Goal: Task Accomplishment & Management: Complete application form

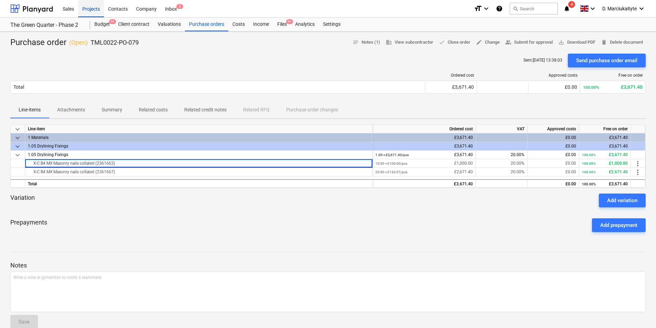
click at [88, 7] on div "Projects" at bounding box center [91, 9] width 26 height 18
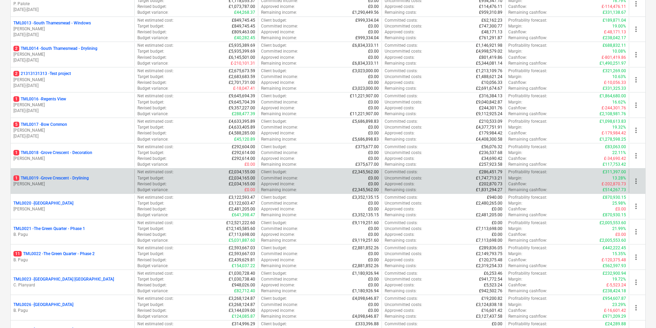
scroll to position [447, 0]
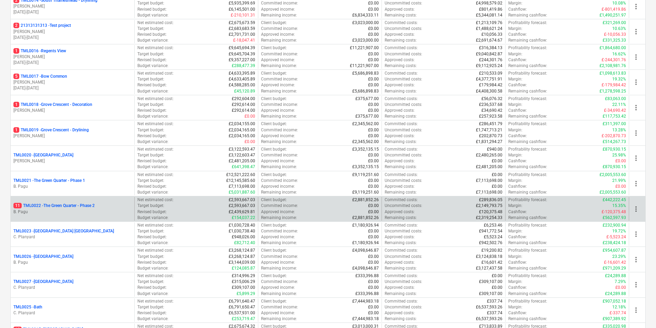
click at [95, 220] on div "11 TML0022 - The Green Quarter - Phase 2 B. Pagu" at bounding box center [73, 209] width 124 height 24
click at [99, 213] on p "B. Pagu" at bounding box center [72, 212] width 118 height 6
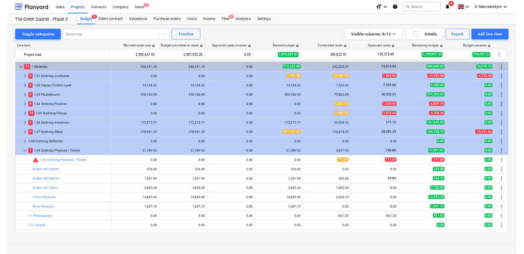
scroll to position [34, 0]
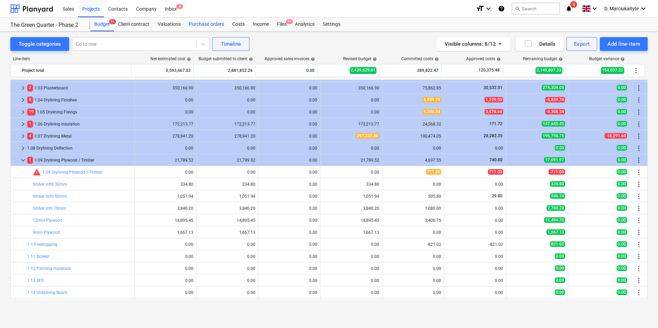
click at [201, 22] on div "Purchase orders" at bounding box center [206, 25] width 43 height 14
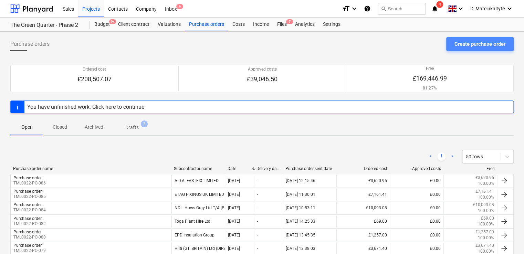
click at [502, 38] on button "Create purchase order" at bounding box center [479, 44] width 67 height 14
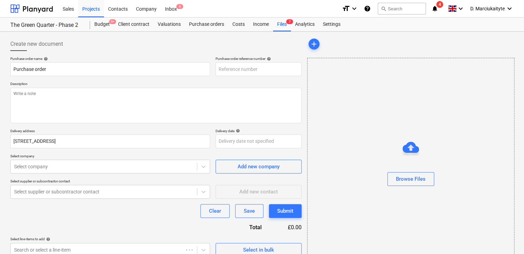
type textarea "x"
type input "TML0022-PO-088"
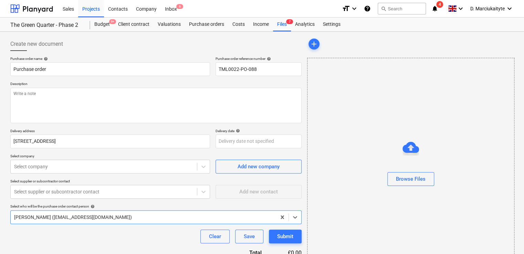
click at [282, 62] on p "Purchase order reference number help" at bounding box center [258, 59] width 86 height 6
drag, startPoint x: 271, startPoint y: 71, endPoint x: 500, endPoint y: 61, distance: 228.8
click at [323, 67] on div "Create new document Purchase order name help Purchase order Purchase order refe…" at bounding box center [262, 159] width 509 height 250
type textarea "x"
type input "TML0022-PO-08"
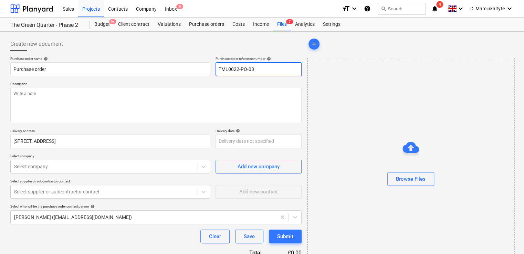
click at [259, 72] on input "TML0022-PO-08" at bounding box center [258, 69] width 86 height 14
click at [257, 72] on input "TML0022-PO-08" at bounding box center [258, 69] width 86 height 14
type textarea "x"
type input "TML0022-PO-087"
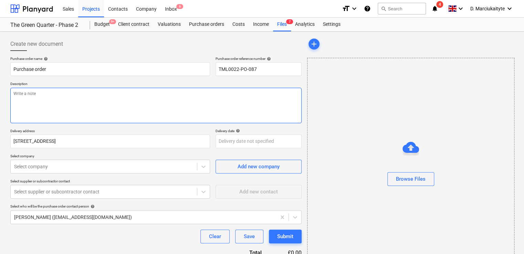
drag, startPoint x: 253, startPoint y: 100, endPoint x: 259, endPoint y: 97, distance: 6.6
click at [259, 97] on textarea at bounding box center [155, 105] width 291 height 35
type textarea "x"
type textarea "p"
type textarea "x"
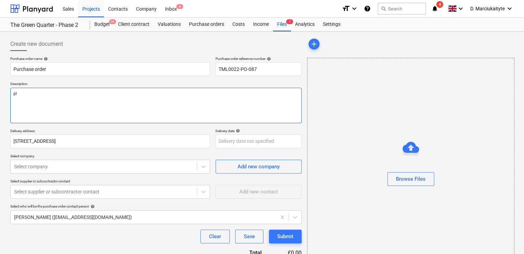
type textarea "ple"
type textarea "x"
type textarea "plea"
type textarea "x"
type textarea "pleas"
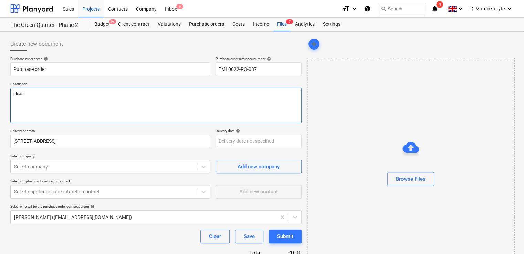
type textarea "x"
type textarea "please"
type textarea "x"
type textarea "please"
type textarea "x"
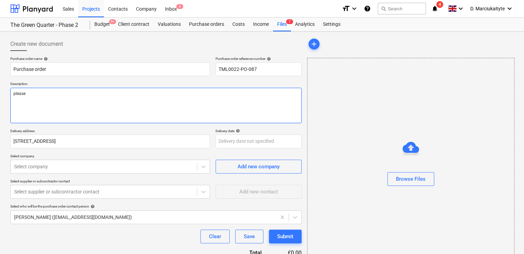
type textarea "please p"
type textarea "x"
type textarea "please pr"
type textarea "x"
type textarea "please pro"
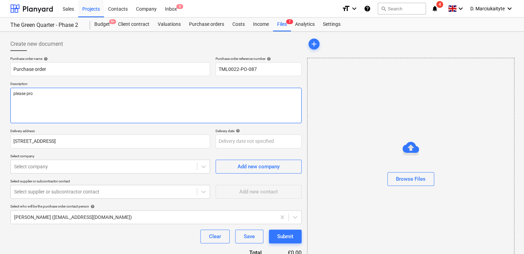
type textarea "x"
type textarea "please proc"
type textarea "x"
type textarea "please proce"
type textarea "x"
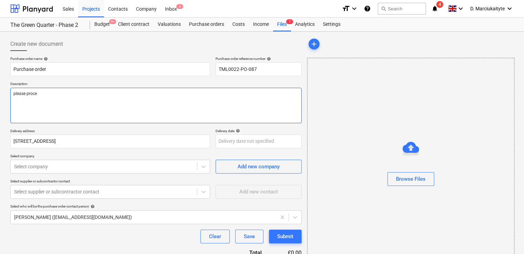
type textarea "please procee"
type textarea "x"
type textarea "please proceed"
type textarea "x"
type textarea "please proceed"
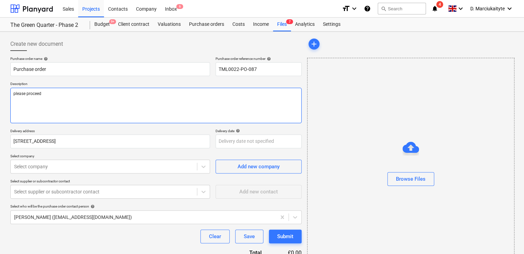
type textarea "x"
type textarea "please proceed w"
type textarea "x"
type textarea "please proceed wi"
type textarea "x"
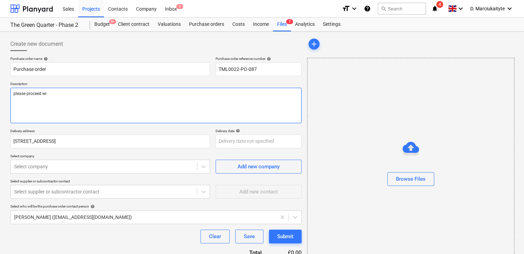
type textarea "please proceed wit"
type textarea "x"
type textarea "please proceed with"
type textarea "x"
type textarea "please proceed with"
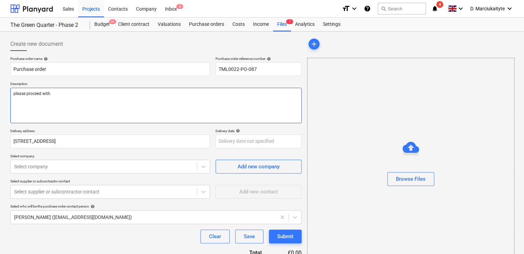
type textarea "x"
type textarea "please proceed with a"
type textarea "x"
type textarea "please proceed with at"
type textarea "x"
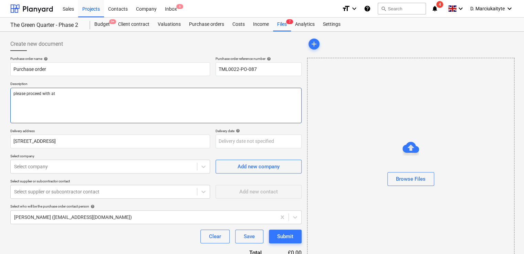
type textarea "please proceed with ata"
type textarea "x"
type textarea "please proceed with atat"
type textarea "x"
type textarea "please proceed with ata"
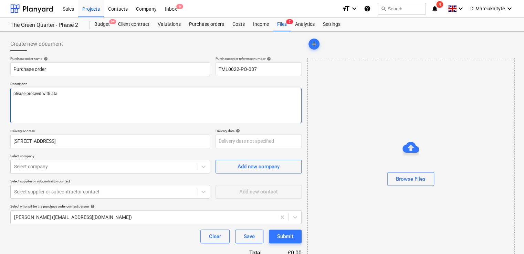
type textarea "x"
type textarea "please proceed with at"
type textarea "x"
type textarea "please proceed with att"
type textarea "x"
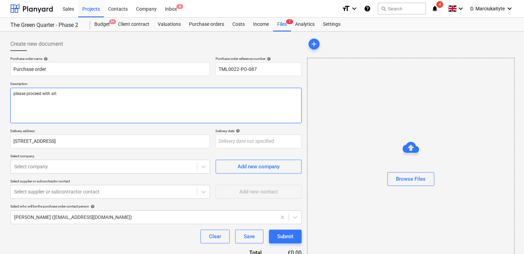
type textarea "please proceed with atta"
type textarea "x"
type textarea "please proceed with attac"
type textarea "x"
type textarea "please proceed with attach"
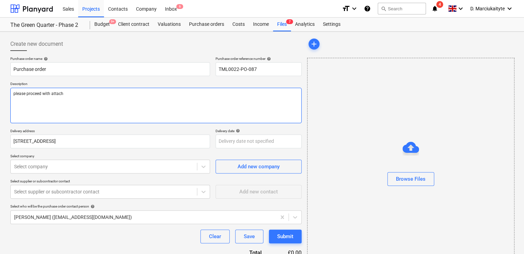
type textarea "x"
type textarea "please proceed with attache"
type textarea "x"
type textarea "please proceed with attached"
type textarea "x"
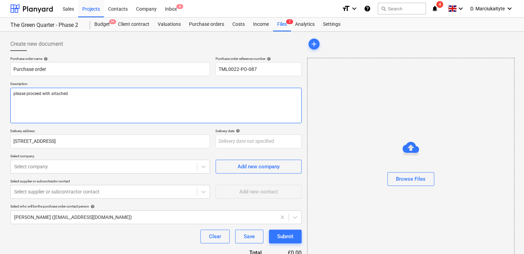
type textarea "please proceed with attached"
type textarea "x"
type textarea "please proceed with attached r"
type textarea "x"
type textarea "please proceed with attached"
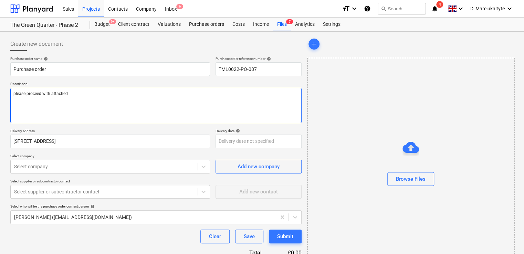
type textarea "x"
type textarea "please proceed with attached o"
type textarea "x"
type textarea "please proceed with attached or"
type textarea "x"
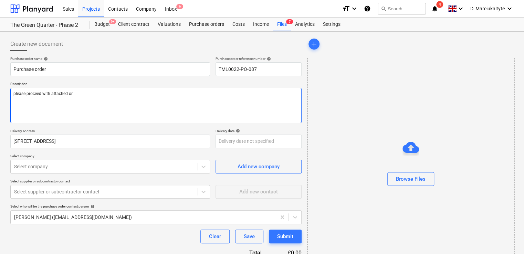
type textarea "please proceed with attached ord"
type textarea "x"
type textarea "please proceed with attached orde"
type textarea "x"
type textarea "please proceed with attached order"
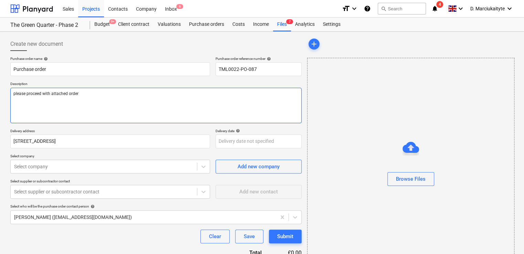
type textarea "x"
type textarea "please proceed with attached order."
type textarea "x"
type textarea "please proceed with attached order."
type textarea "x"
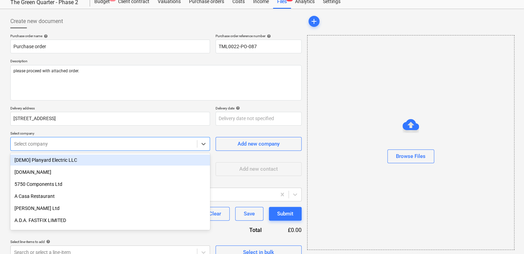
click at [38, 171] on body "Sales Projects Contacts Company Inbox 6 format_size keyboard_arrow_down help se…" at bounding box center [262, 104] width 524 height 254
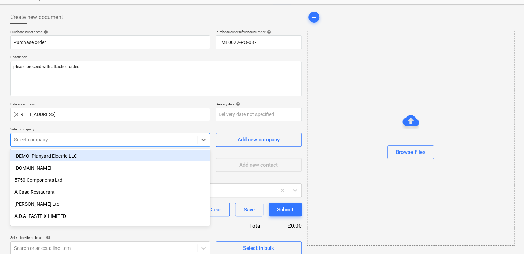
scroll to position [29, 0]
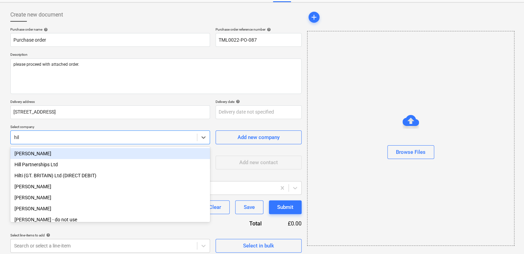
type input "hilt"
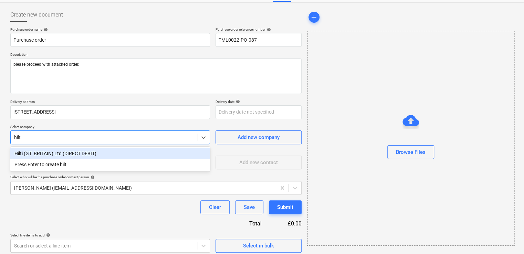
click at [64, 155] on div "Hilti (GT. BRITAIN) Ltd (DIRECT DEBIT)" at bounding box center [110, 153] width 200 height 11
type textarea "x"
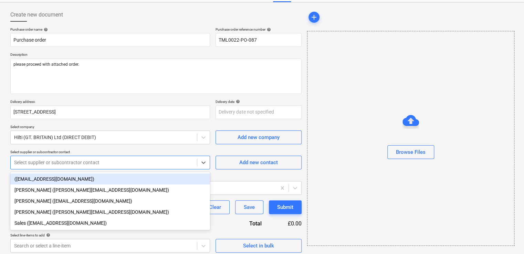
click at [66, 166] on div "Select supplier or subcontractor contact" at bounding box center [104, 163] width 186 height 10
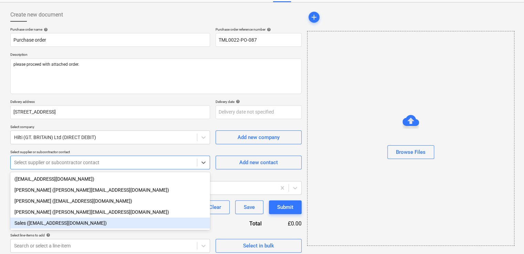
drag, startPoint x: 55, startPoint y: 176, endPoint x: 65, endPoint y: 223, distance: 47.7
click at [65, 223] on div "([EMAIL_ADDRESS][DOMAIN_NAME]) [PERSON_NAME] ([PERSON_NAME][EMAIL_ADDRESS][DOMA…" at bounding box center [110, 201] width 200 height 58
click at [67, 221] on div "Sales ([EMAIL_ADDRESS][DOMAIN_NAME])" at bounding box center [110, 223] width 200 height 11
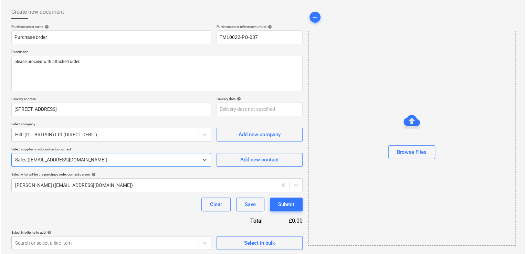
scroll to position [33, 0]
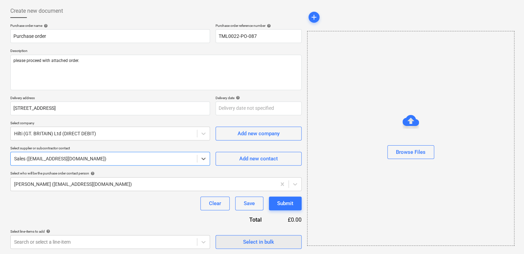
click at [248, 246] on button "Select in bulk" at bounding box center [258, 242] width 86 height 14
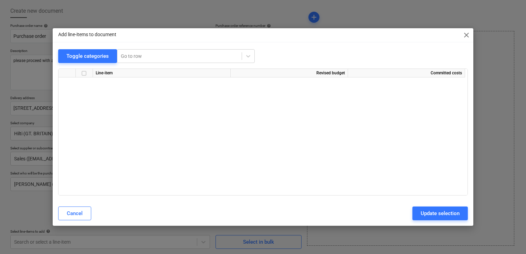
scroll to position [688, 0]
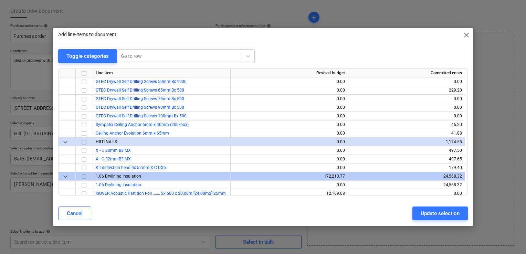
click at [83, 141] on input "checkbox" at bounding box center [84, 142] width 8 height 8
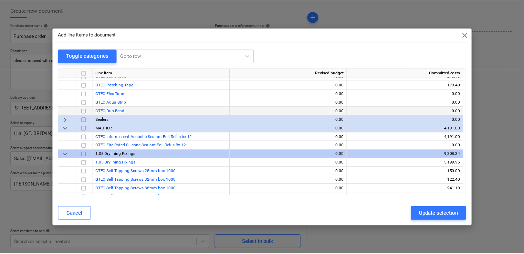
scroll to position [344, 0]
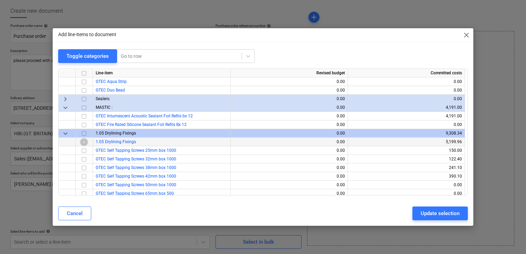
click at [85, 141] on input "checkbox" at bounding box center [84, 142] width 8 height 8
click at [427, 208] on button "Update selection" at bounding box center [439, 214] width 55 height 14
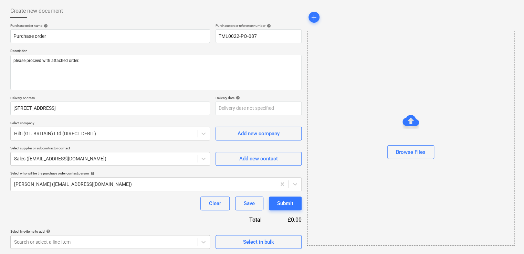
scroll to position [98, 0]
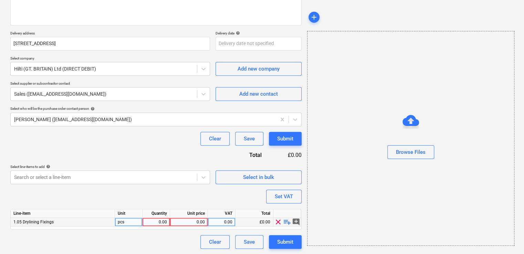
click at [63, 223] on div "1.05 Drylining Fixings" at bounding box center [63, 222] width 104 height 9
click at [287, 221] on span "playlist_add" at bounding box center [287, 222] width 8 height 8
type textarea "x"
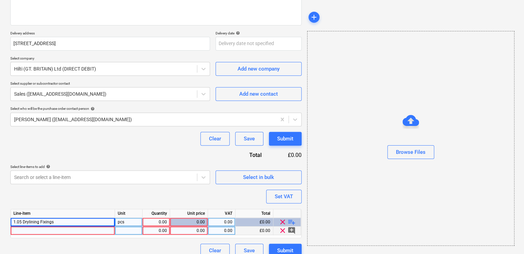
click at [96, 231] on div at bounding box center [63, 230] width 104 height 9
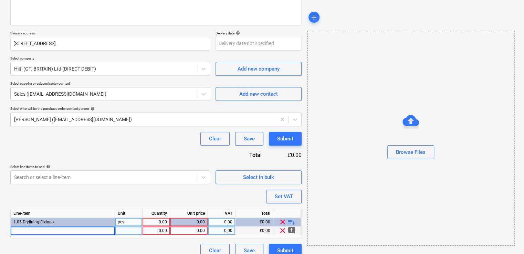
type input "X-C 47 (3917028)"
type textarea "x"
click at [130, 233] on div "pcs" at bounding box center [129, 230] width 28 height 9
type input "box"
type textarea "x"
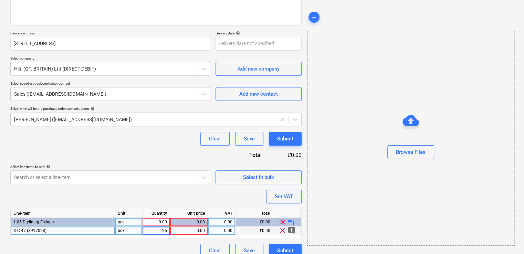
type input "250"
type textarea "x"
type input "15.60"
type textarea "x"
type input "20"
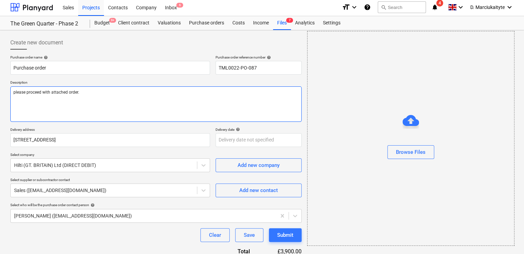
scroll to position [0, 0]
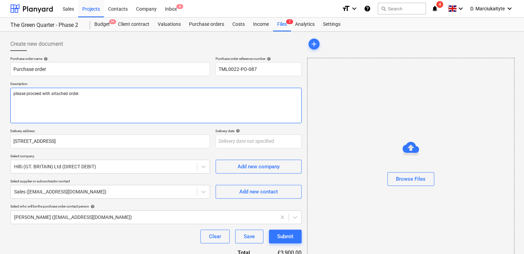
click at [65, 97] on textarea "please proceed with attached order." at bounding box center [155, 105] width 291 height 35
click at [41, 111] on textarea "please proceed with attached order." at bounding box center [155, 105] width 291 height 35
drag, startPoint x: 94, startPoint y: 101, endPoint x: 0, endPoint y: 72, distance: 98.0
click at [0, 73] on html "Sales Projects Contacts Company Inbox 6 format_size keyboard_arrow_down help se…" at bounding box center [262, 127] width 524 height 254
paste textarea "Afternoon, Please proceed with attached order. Site Contact: [PERSON_NAME] – [P…"
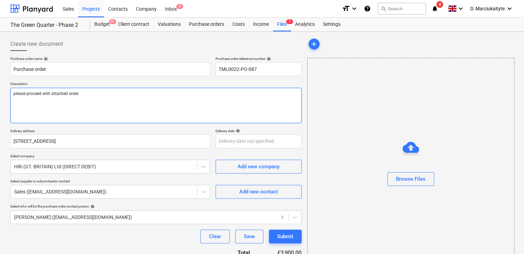
type textarea "x"
type textarea "Afternoon, Please proceed with attached order. Site Contact: [PERSON_NAME] – [P…"
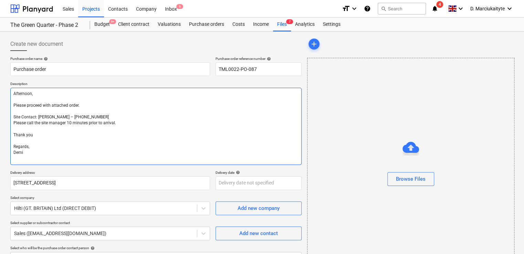
click at [13, 102] on textarea "Afternoon, Please proceed with attached order. Site Contact: [PERSON_NAME] – [P…" at bounding box center [155, 126] width 291 height 77
type textarea "x"
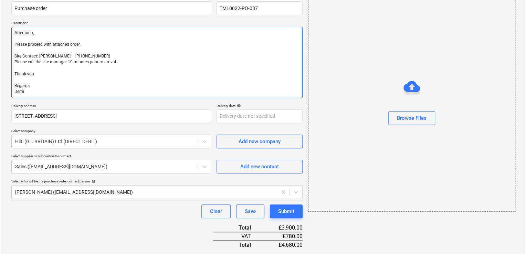
scroll to position [159, 0]
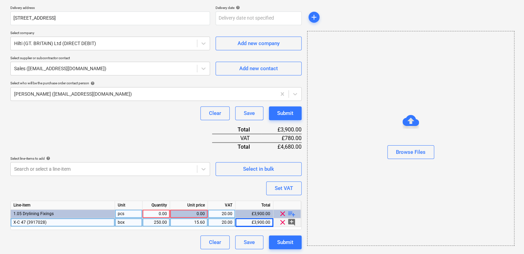
type textarea "Afternoon, Please proceed with attached order. Site Contact: [PERSON_NAME] – [P…"
type textarea "x"
drag, startPoint x: 158, startPoint y: 212, endPoint x: 216, endPoint y: 200, distance: 59.9
click at [158, 213] on div "0.00" at bounding box center [156, 214] width 22 height 9
type input "1"
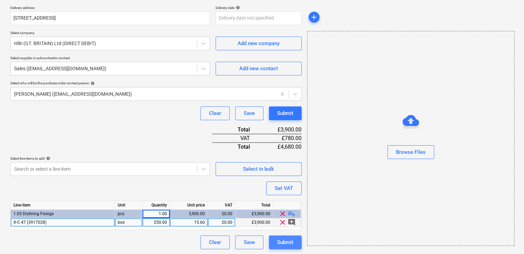
click at [282, 240] on div "Submit" at bounding box center [285, 242] width 16 height 9
type textarea "x"
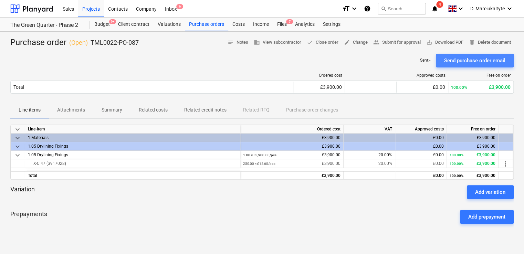
click at [465, 62] on div "Send purchase order email" at bounding box center [474, 60] width 61 height 9
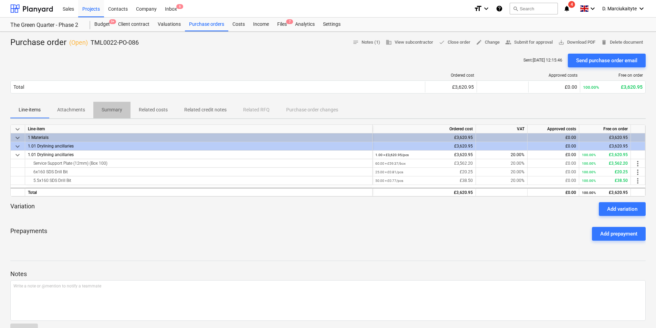
drag, startPoint x: 119, startPoint y: 102, endPoint x: 120, endPoint y: 112, distance: 9.4
click at [119, 102] on button "Summary" at bounding box center [111, 110] width 37 height 17
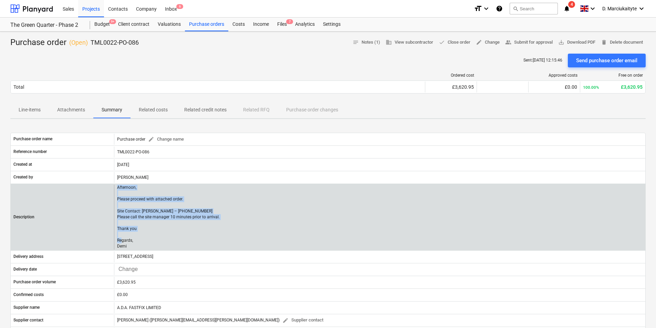
drag, startPoint x: 133, startPoint y: 246, endPoint x: 114, endPoint y: 210, distance: 41.0
click at [114, 210] on div "Description Afternoon, Please proceed with attached order. Site Contact: Dave –…" at bounding box center [328, 217] width 634 height 65
drag, startPoint x: 114, startPoint y: 210, endPoint x: 135, endPoint y: 226, distance: 26.3
click at [135, 226] on p "Afternoon, Please proceed with attached order. Site Contact: [PERSON_NAME] – [P…" at bounding box center [168, 217] width 103 height 65
drag, startPoint x: 128, startPoint y: 247, endPoint x: 114, endPoint y: 186, distance: 62.9
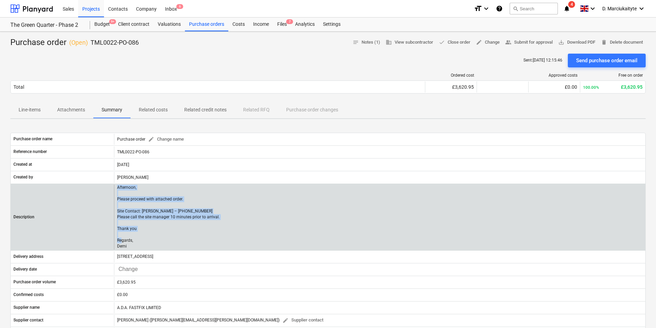
click at [114, 186] on div "Description Afternoon, Please proceed with attached order. Site Contact: Dave –…" at bounding box center [328, 217] width 634 height 65
copy div "Afternoon, Please proceed with attached order. Site Contact: Dave – 07789 07794…"
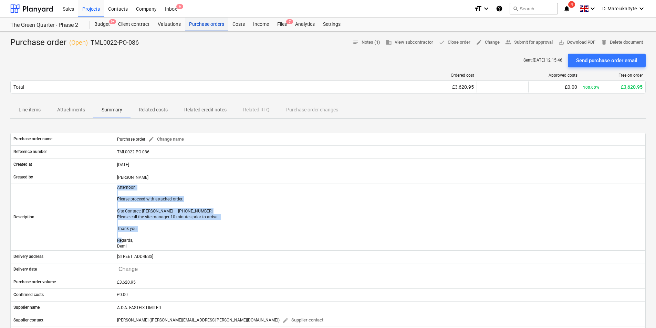
click at [208, 20] on div "Purchase orders" at bounding box center [206, 25] width 43 height 14
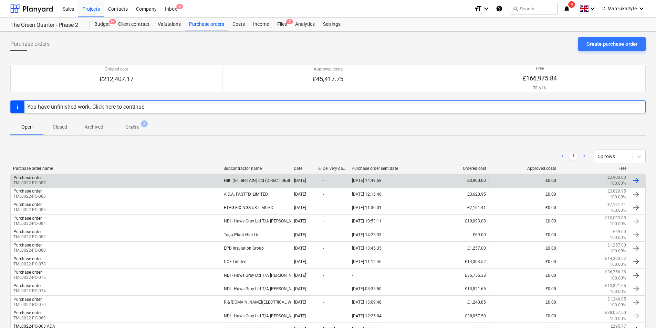
click at [190, 184] on div "Purchase order TML0022-PO-087" at bounding box center [116, 181] width 210 height 12
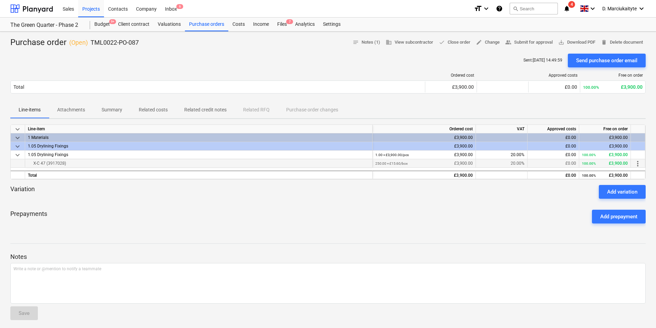
drag, startPoint x: 106, startPoint y: 162, endPoint x: 30, endPoint y: 163, distance: 75.7
click at [30, 163] on div "X-C 47 (3917028)" at bounding box center [198, 163] width 341 height 8
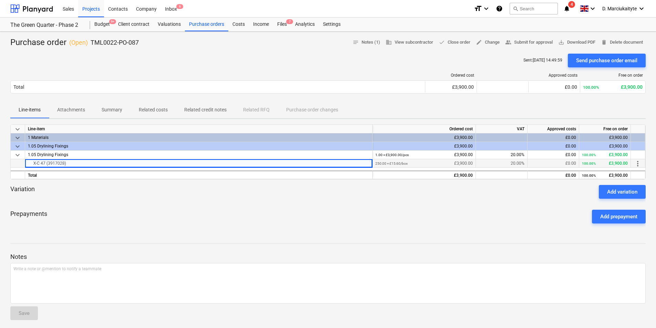
copy div "X-C 47 (3917028)"
drag, startPoint x: 151, startPoint y: 49, endPoint x: 90, endPoint y: 41, distance: 61.5
click at [90, 41] on div "Purchase order ( Open ) TML0022-PO-087 notes Notes (1) business View subcontrac…" at bounding box center [328, 220] width 656 height 376
copy div "TML0022-PO-087 notes Notes (1) business View subcontractor done Close order edi…"
click at [581, 40] on span "save_alt Download PDF" at bounding box center [576, 43] width 37 height 8
